Goal: Task Accomplishment & Management: Manage account settings

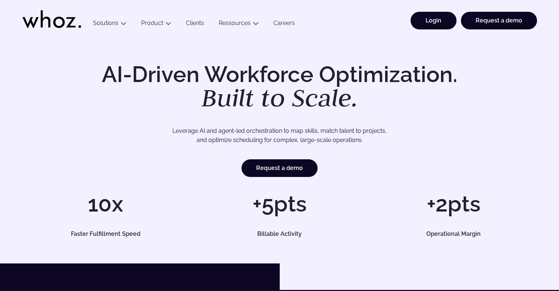
click at [434, 24] on link "Login" at bounding box center [434, 21] width 46 height 18
drag, startPoint x: 444, startPoint y: 7, endPoint x: 432, endPoint y: 19, distance: 16.4
click at [443, 10] on ul "Login Request a demo" at bounding box center [471, 18] width 131 height 37
click at [431, 20] on link "Login" at bounding box center [434, 21] width 46 height 18
